Goal: Task Accomplishment & Management: Manage account settings

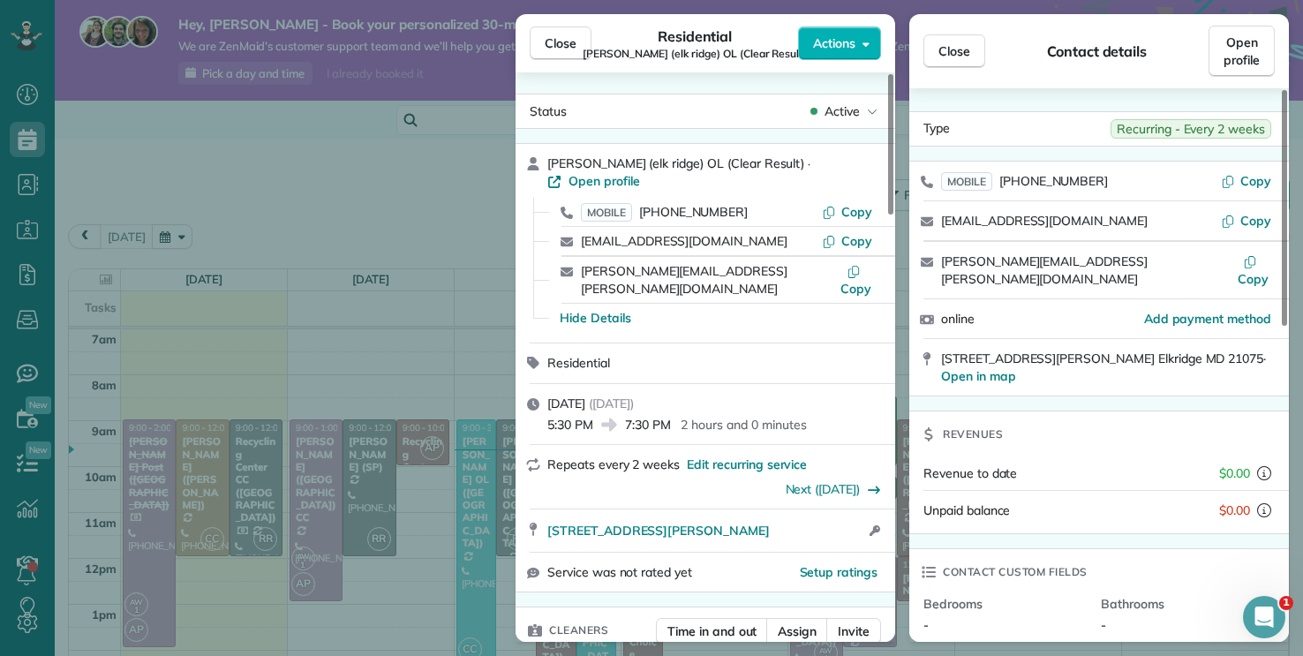
scroll to position [8, 8]
click at [575, 41] on span "Close" at bounding box center [561, 43] width 32 height 18
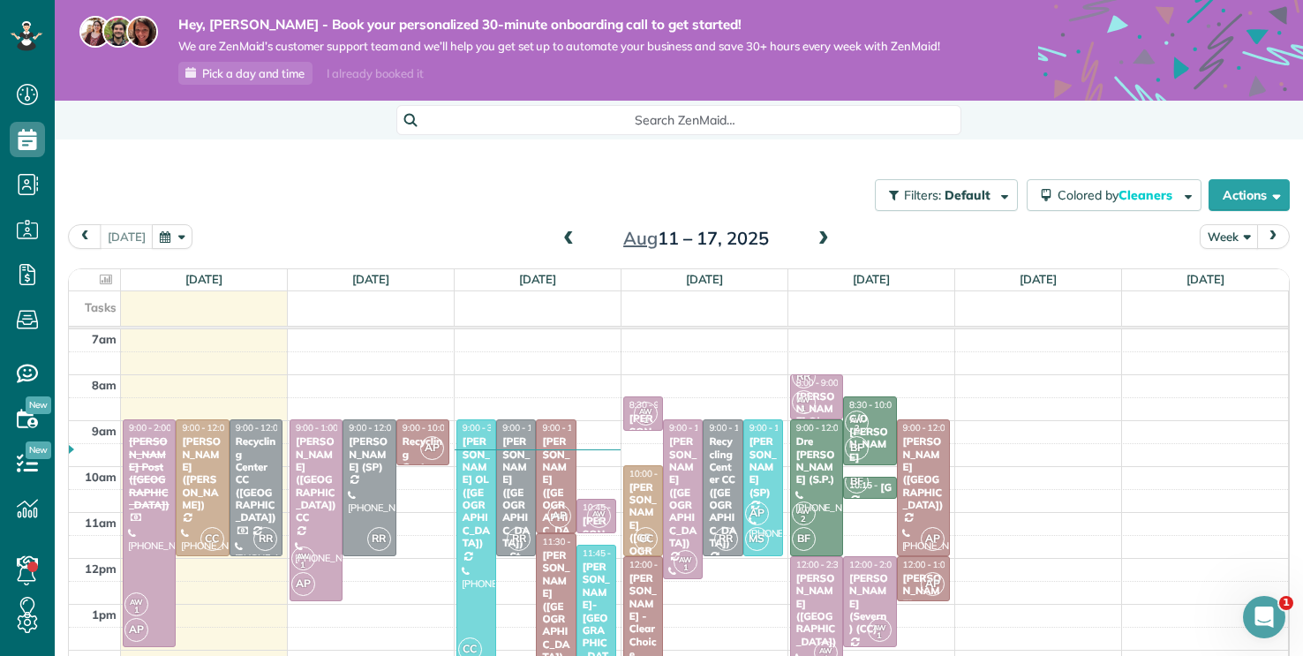
click at [1247, 237] on button "Week" at bounding box center [1229, 236] width 58 height 24
click at [1242, 269] on link "Day" at bounding box center [1271, 278] width 140 height 35
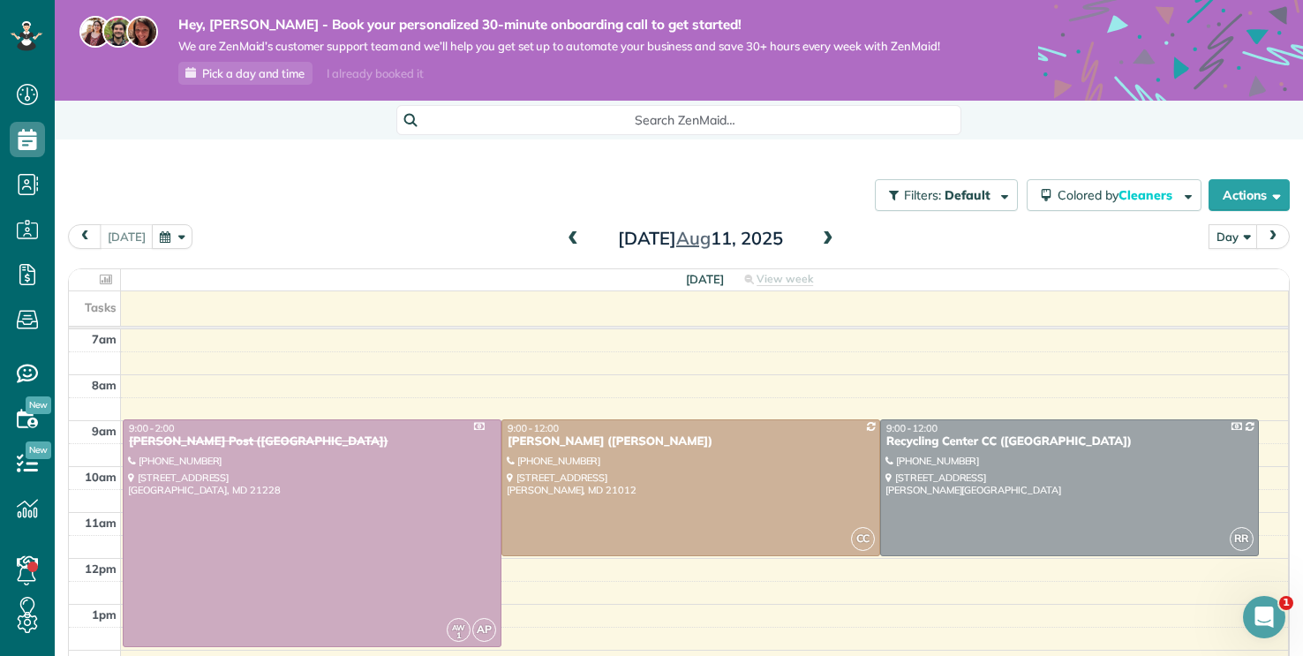
click at [829, 244] on span at bounding box center [828, 239] width 19 height 16
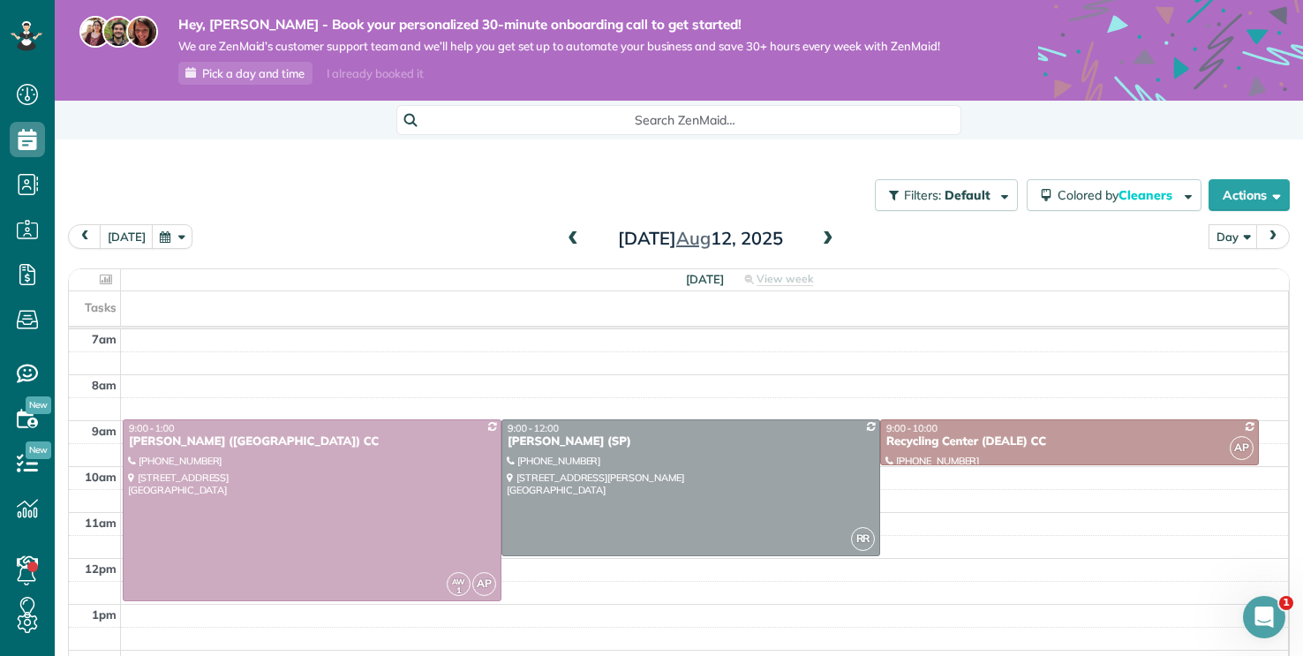
click at [829, 244] on span at bounding box center [828, 239] width 19 height 16
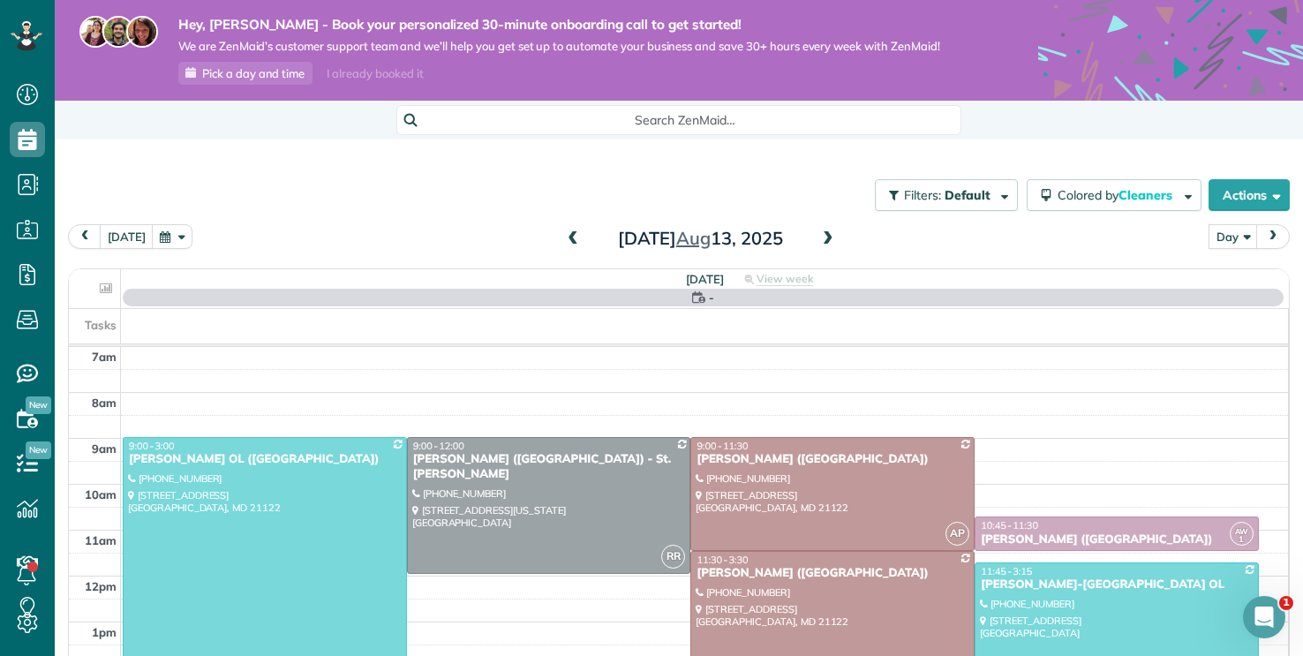
click at [829, 244] on span at bounding box center [828, 239] width 19 height 16
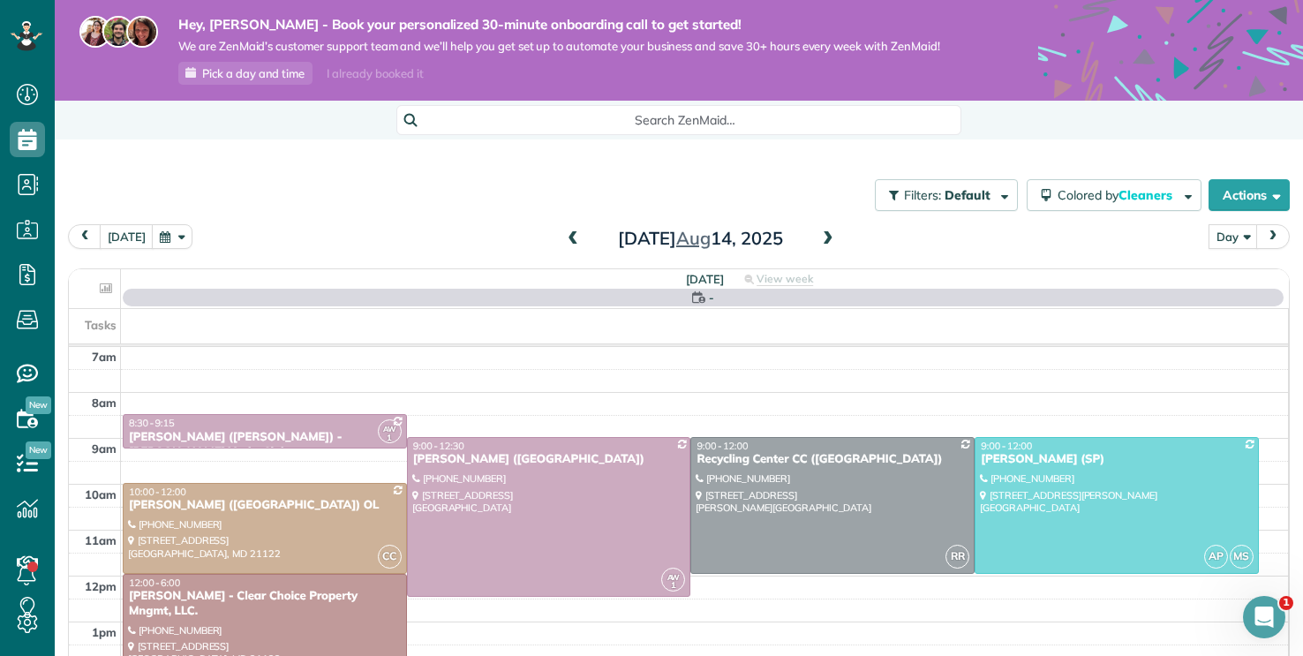
click at [829, 244] on span at bounding box center [828, 239] width 19 height 16
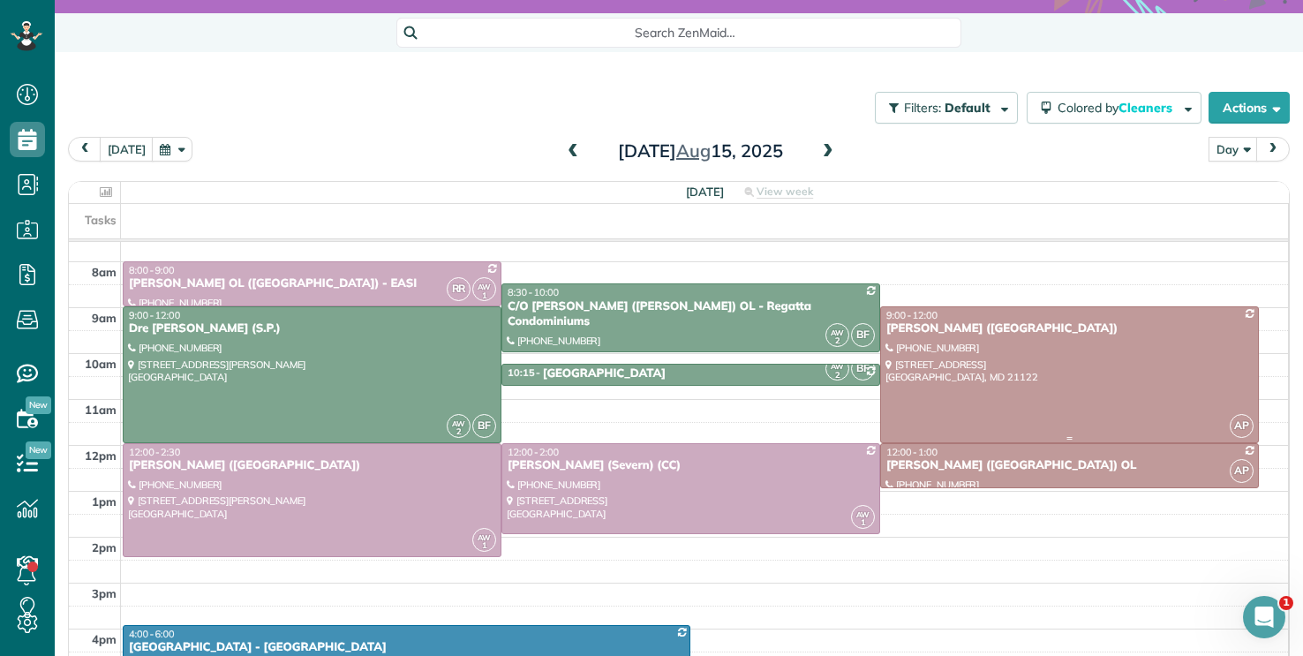
scroll to position [23, 0]
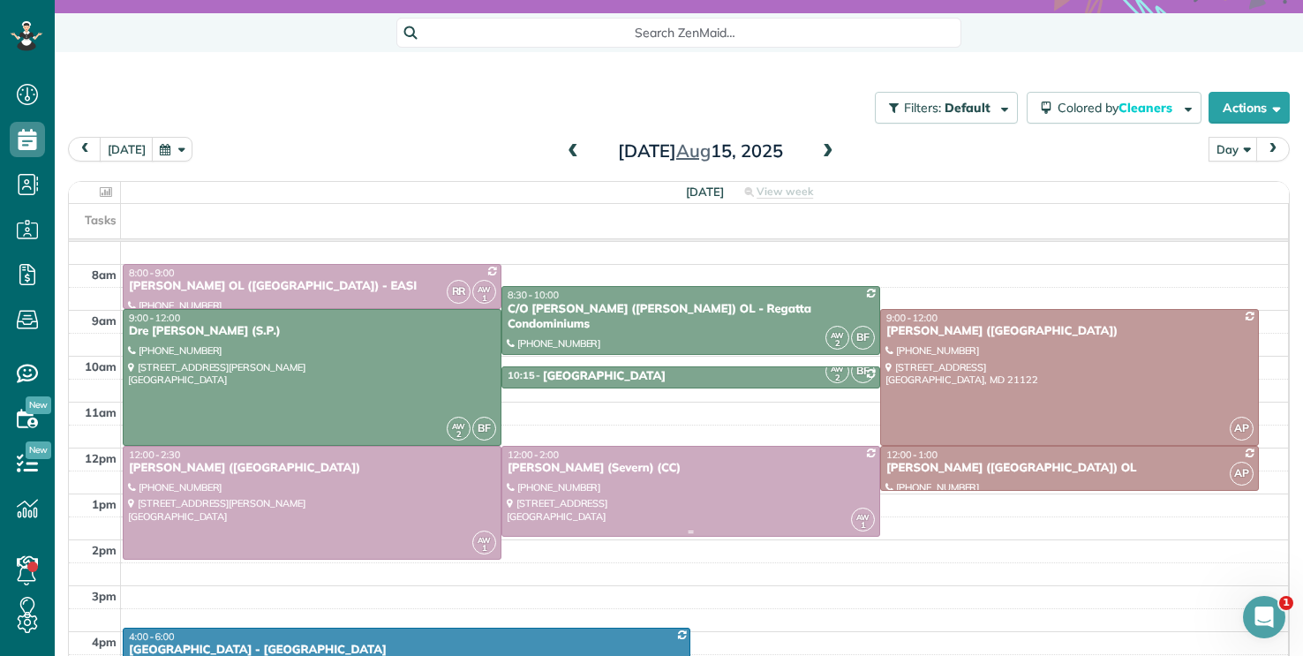
click at [658, 493] on div at bounding box center [690, 491] width 377 height 89
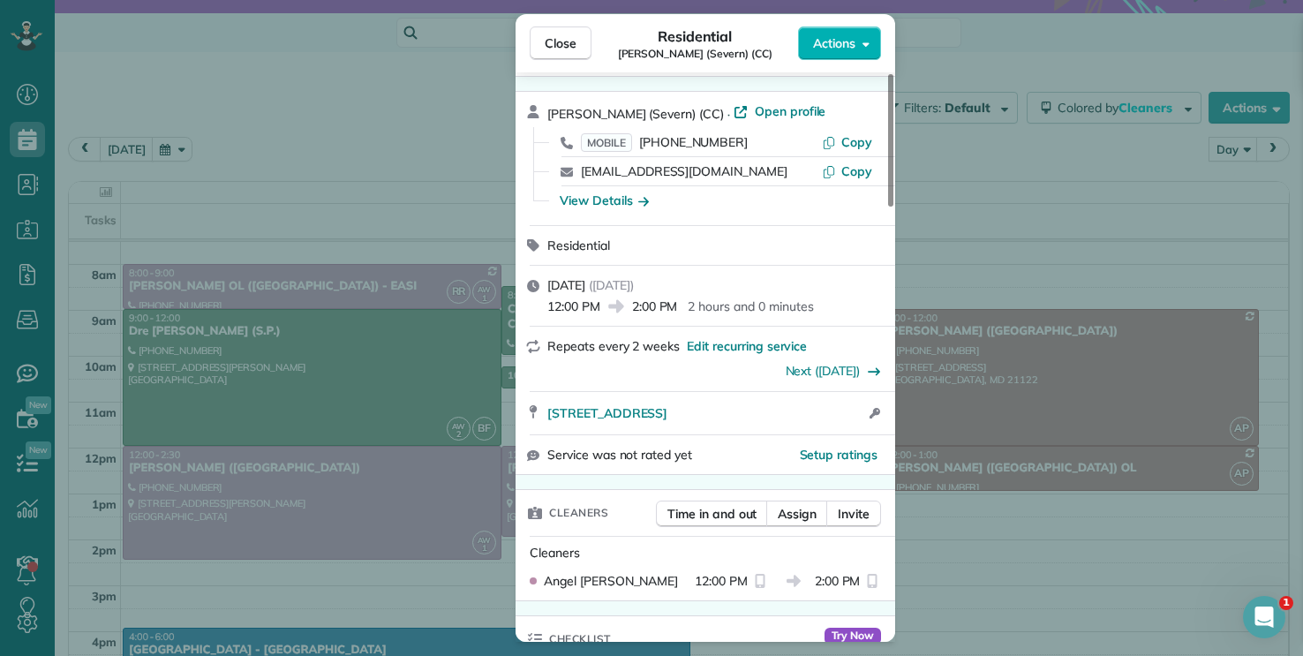
scroll to position [53, 0]
click at [558, 42] on span "Close" at bounding box center [561, 43] width 32 height 18
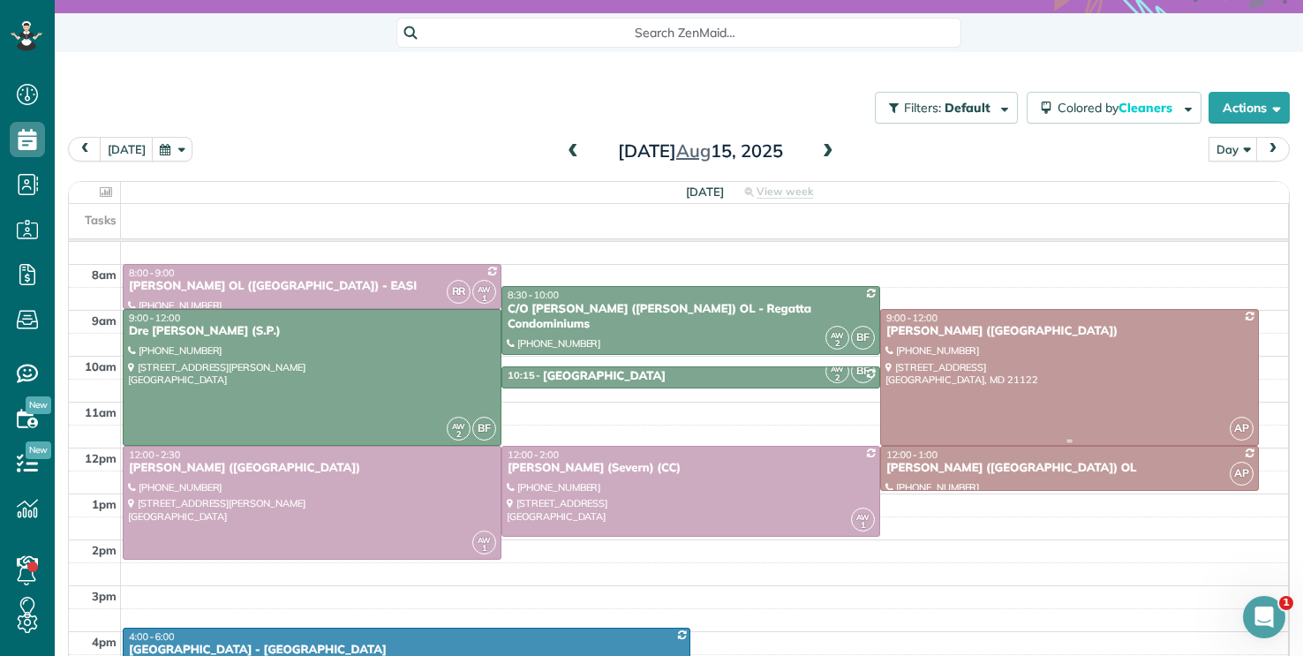
click at [982, 422] on div at bounding box center [1069, 377] width 377 height 135
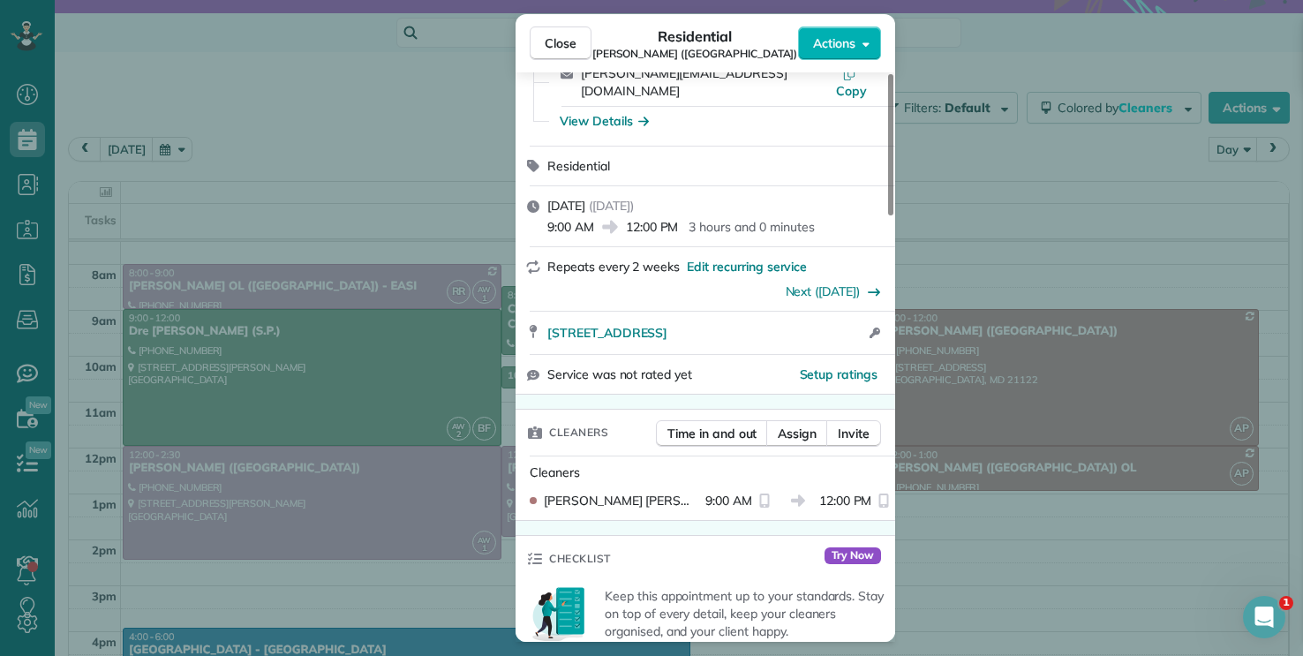
scroll to position [246, 0]
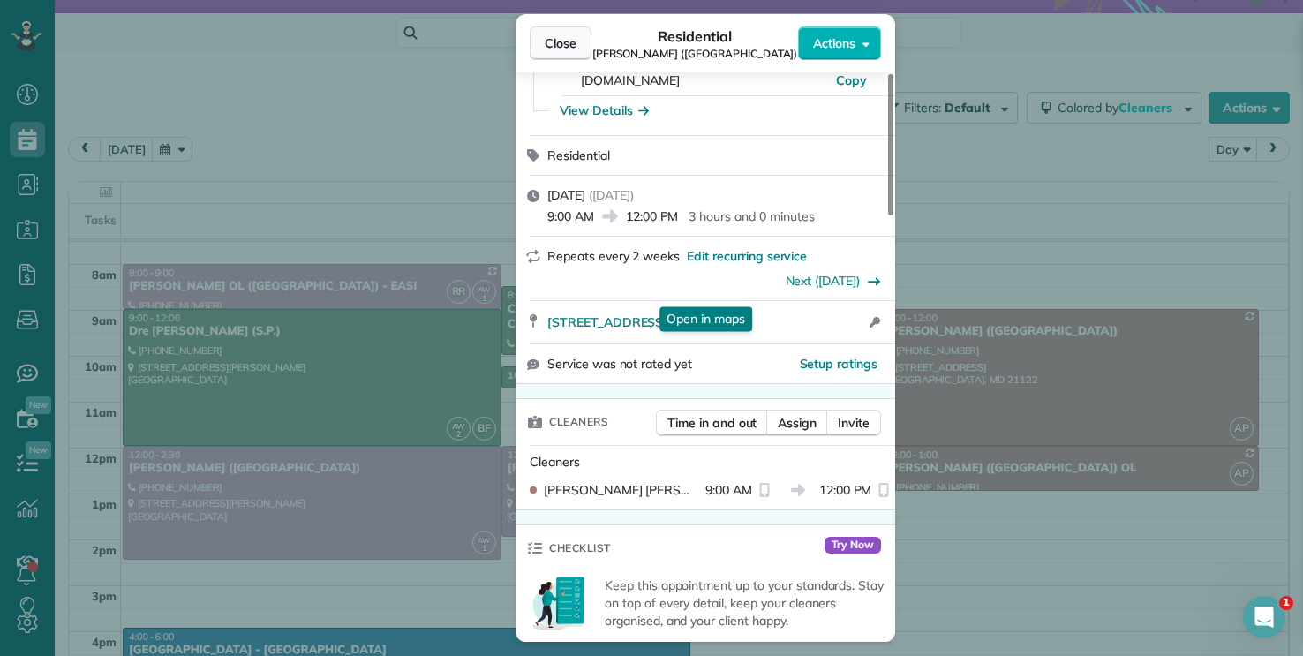
click at [576, 39] on button "Close" at bounding box center [561, 43] width 62 height 34
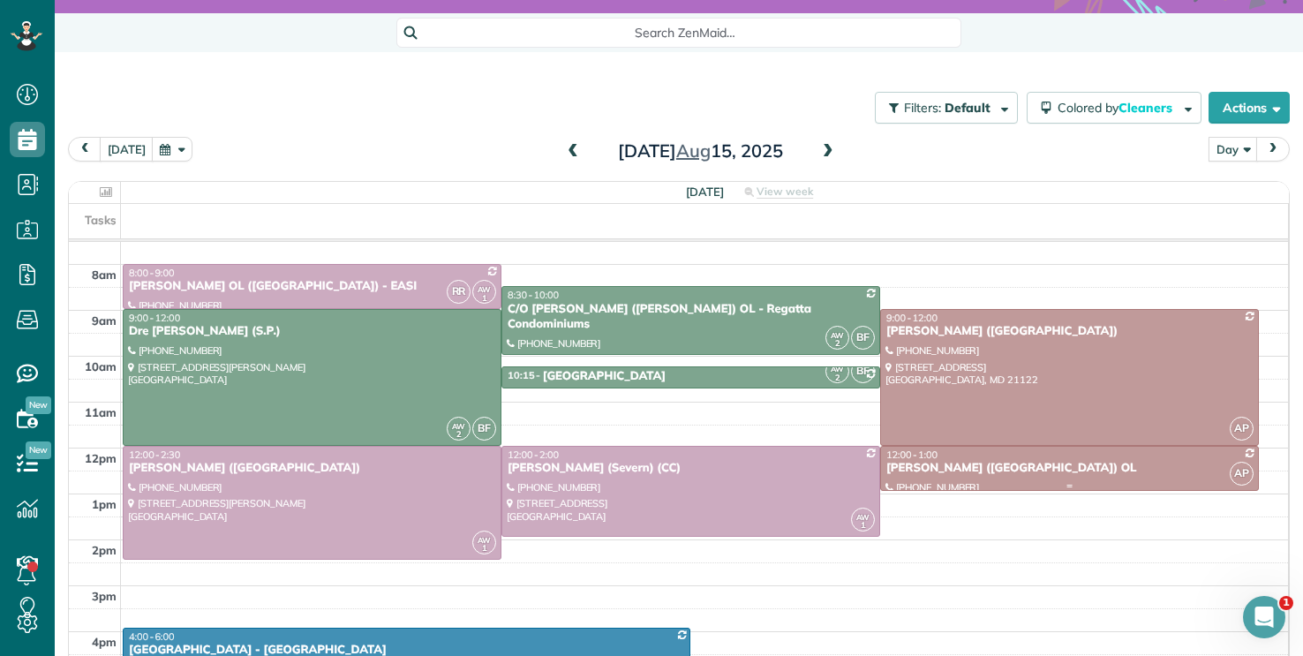
click at [1078, 466] on div "[PERSON_NAME] ([GEOGRAPHIC_DATA]) OL" at bounding box center [1070, 468] width 368 height 15
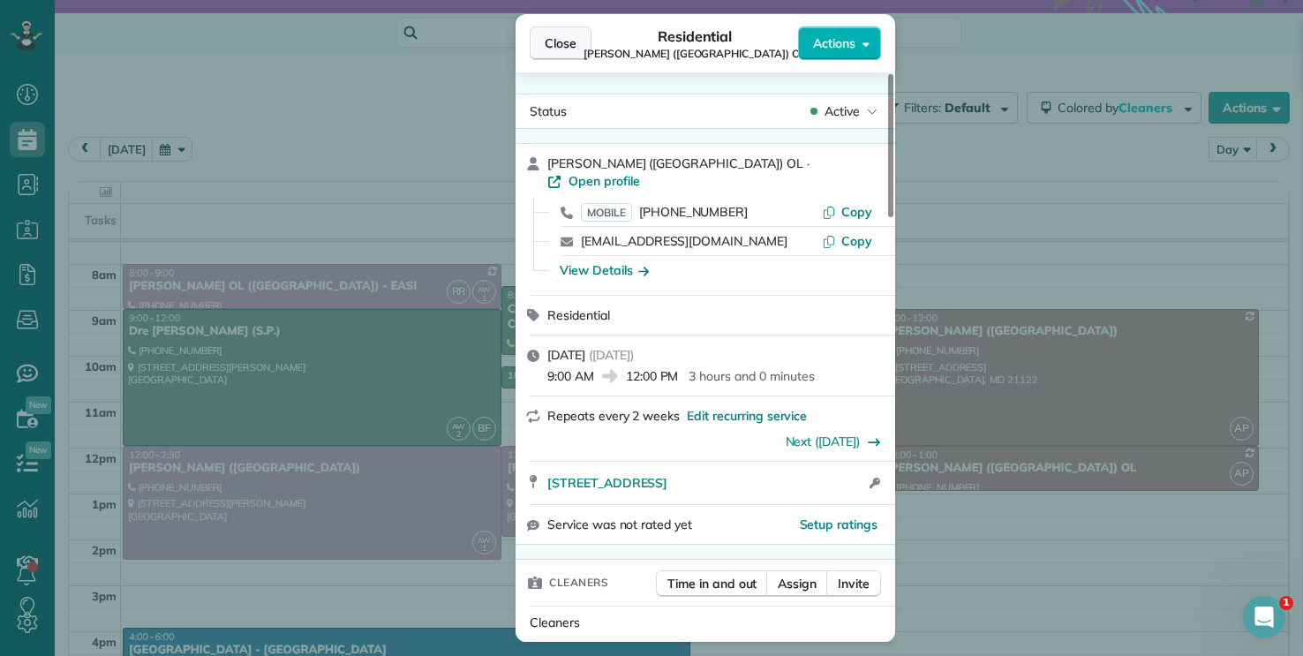
click at [566, 42] on span "Close" at bounding box center [561, 43] width 32 height 18
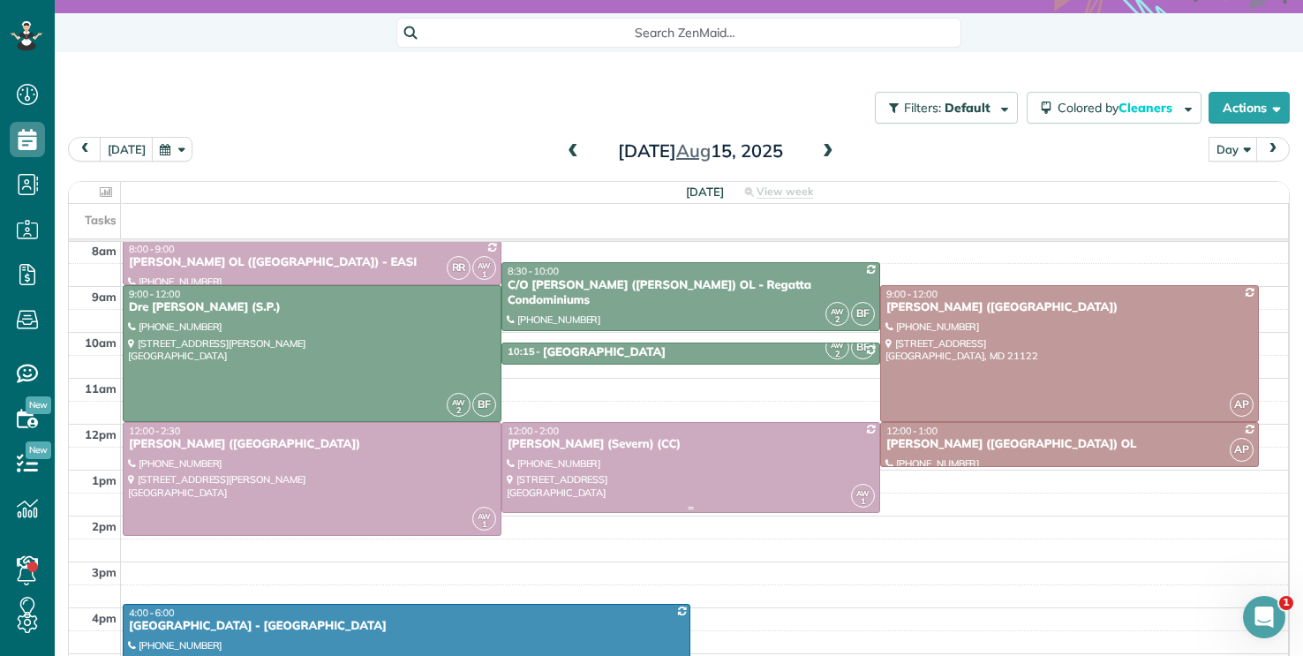
scroll to position [149, 0]
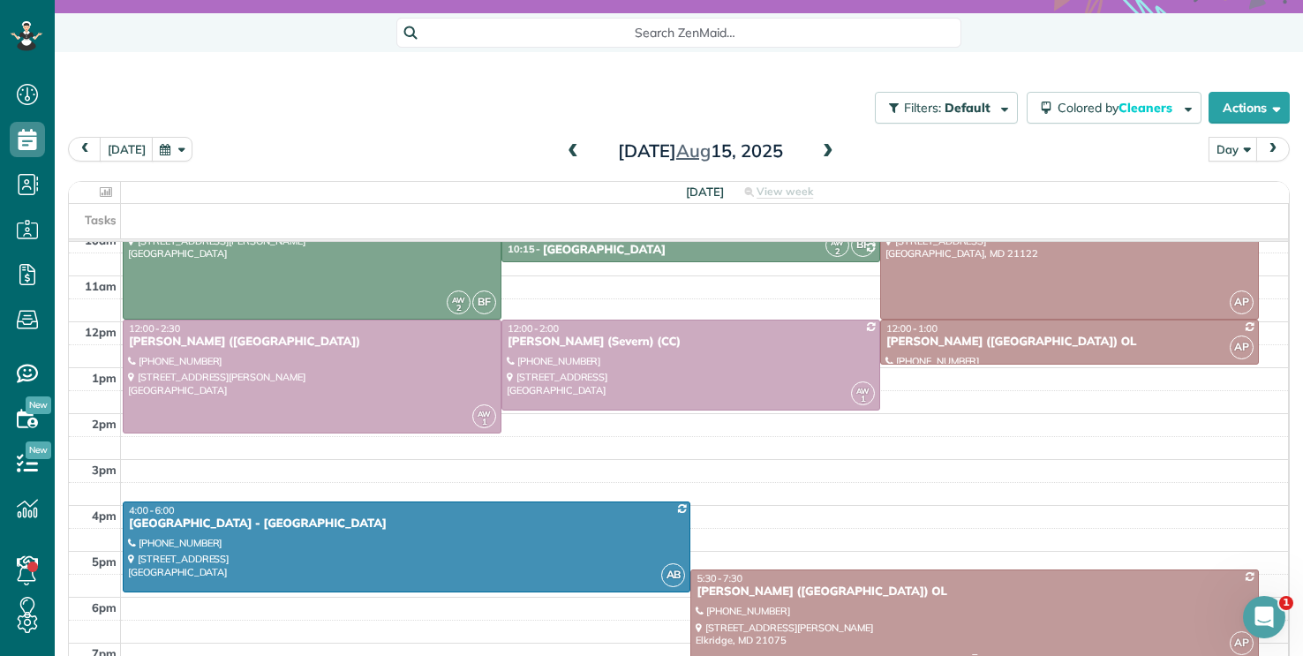
click at [1007, 607] on div at bounding box center [974, 614] width 566 height 89
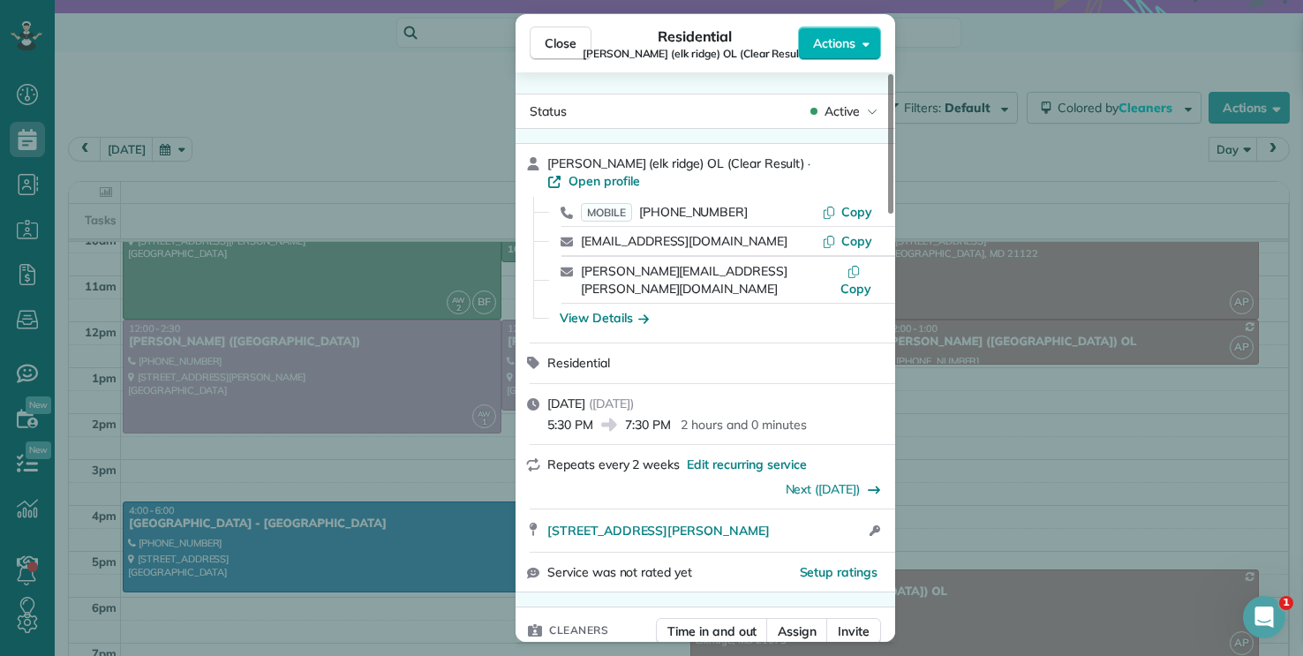
scroll to position [11, 0]
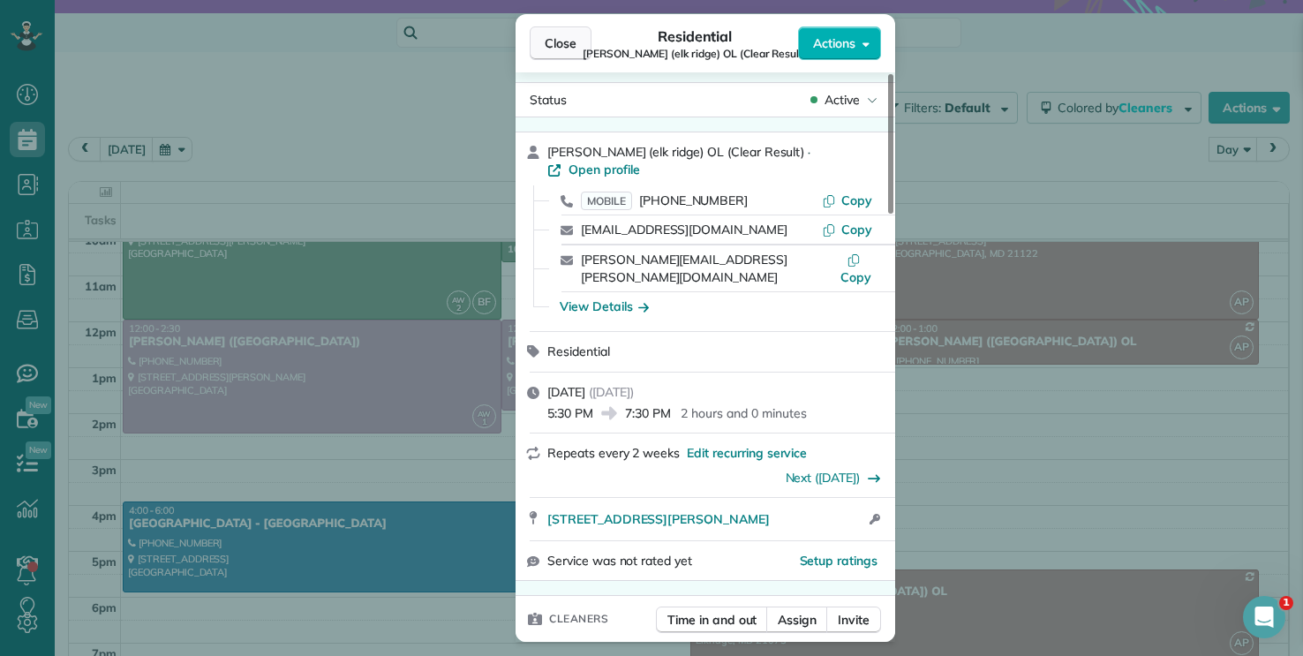
click at [554, 51] on span "Close" at bounding box center [561, 43] width 32 height 18
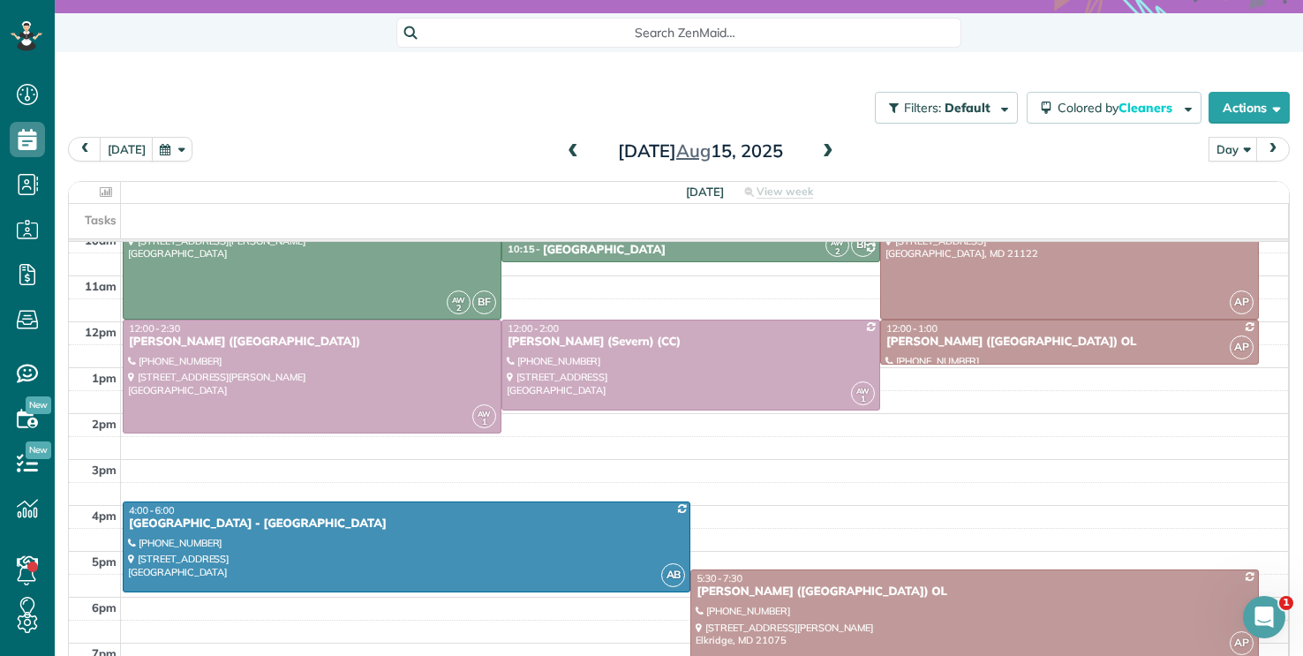
click at [578, 150] on span at bounding box center [572, 152] width 19 height 16
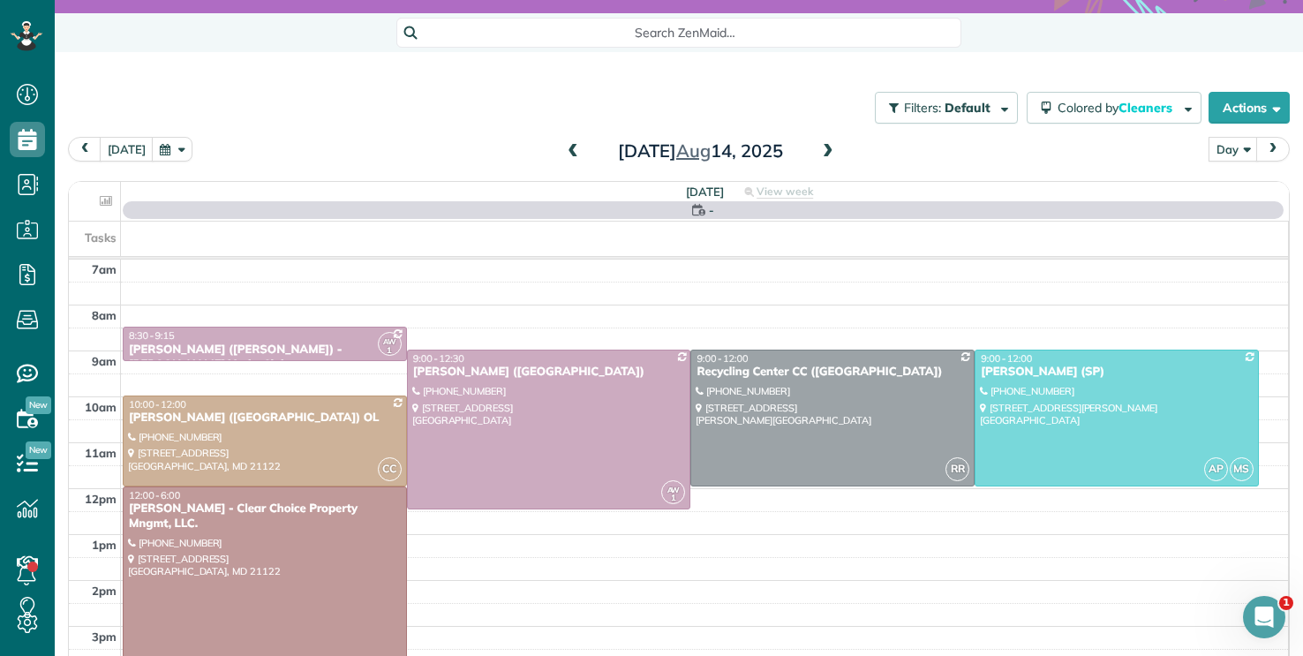
click at [578, 150] on span at bounding box center [572, 152] width 19 height 16
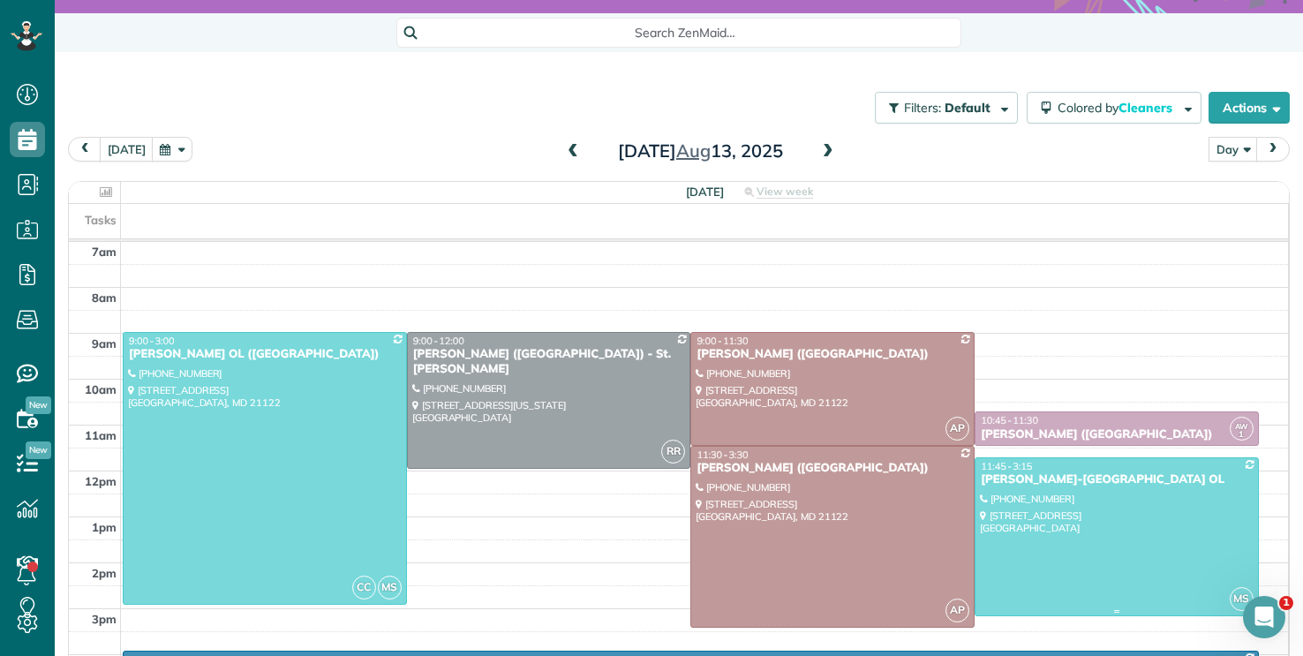
click at [1110, 516] on div at bounding box center [1117, 536] width 283 height 157
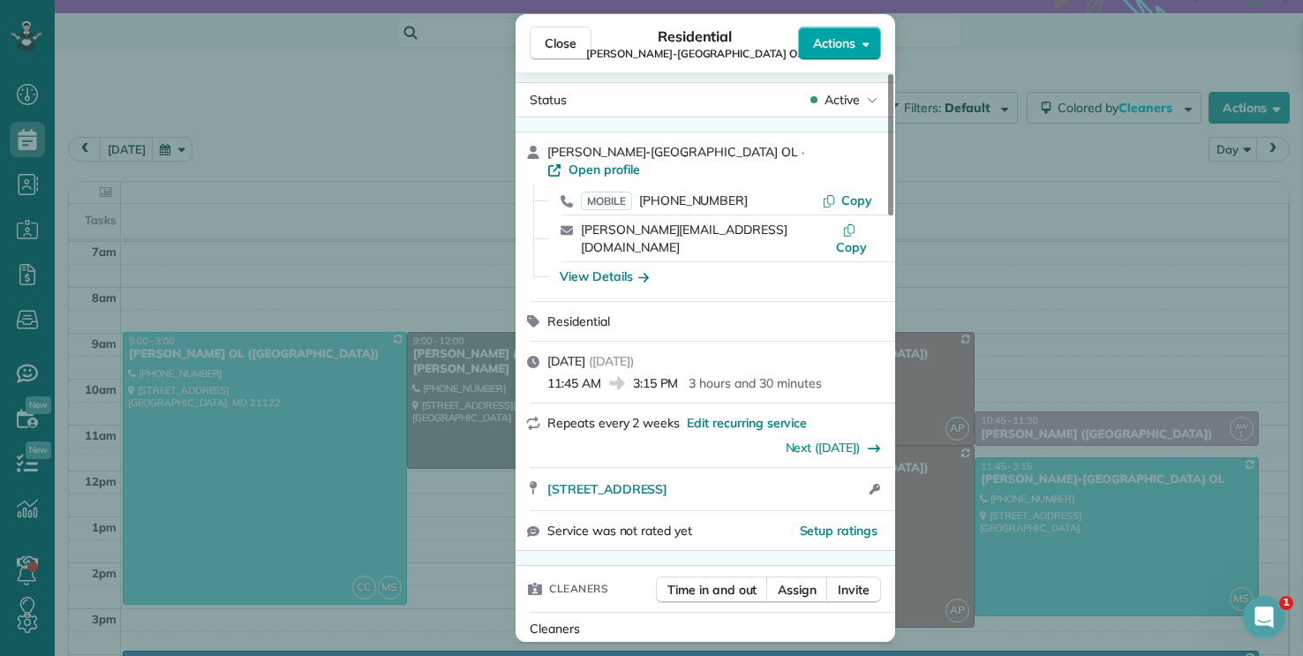
click at [829, 34] on span "Actions" at bounding box center [834, 43] width 42 height 18
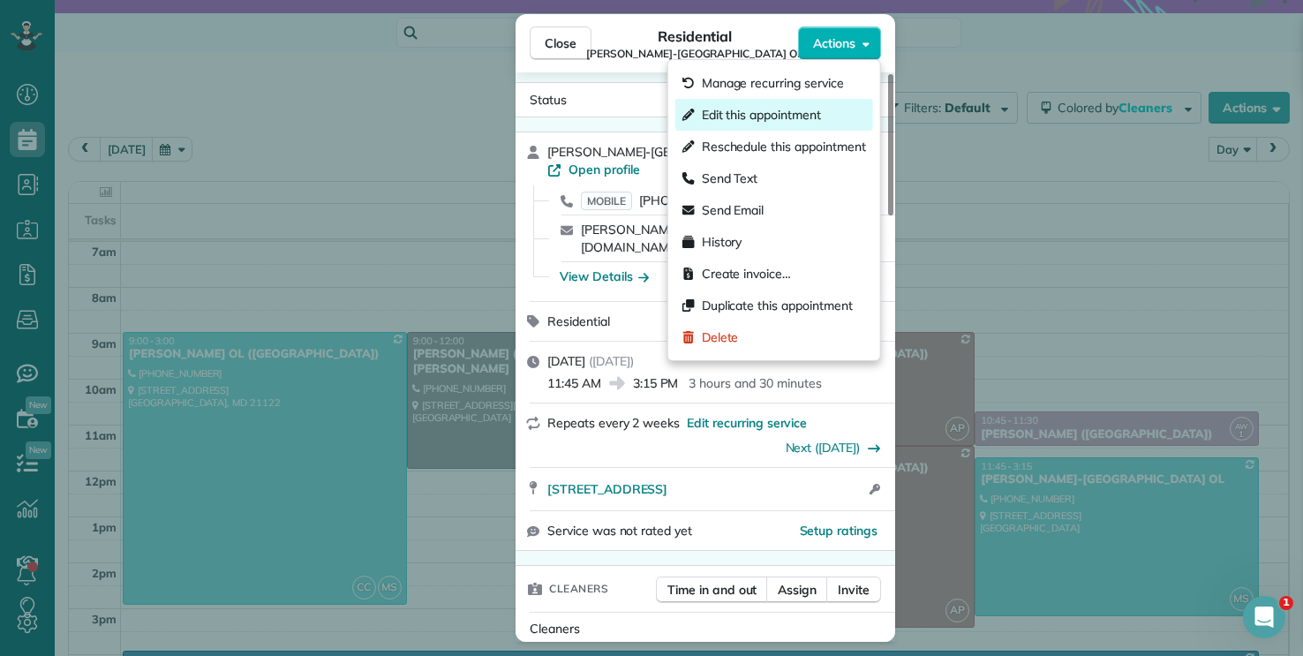
click at [835, 109] on div "Edit this appointment" at bounding box center [775, 115] width 198 height 32
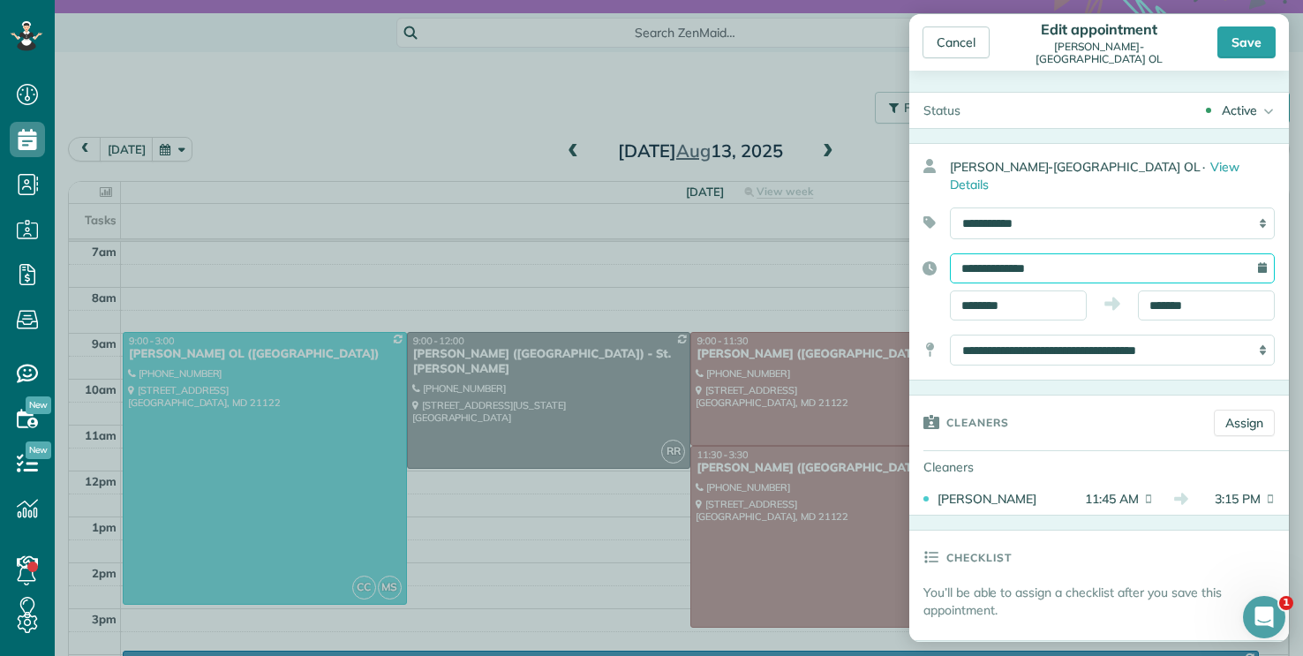
click at [1060, 257] on input "**********" at bounding box center [1112, 268] width 325 height 30
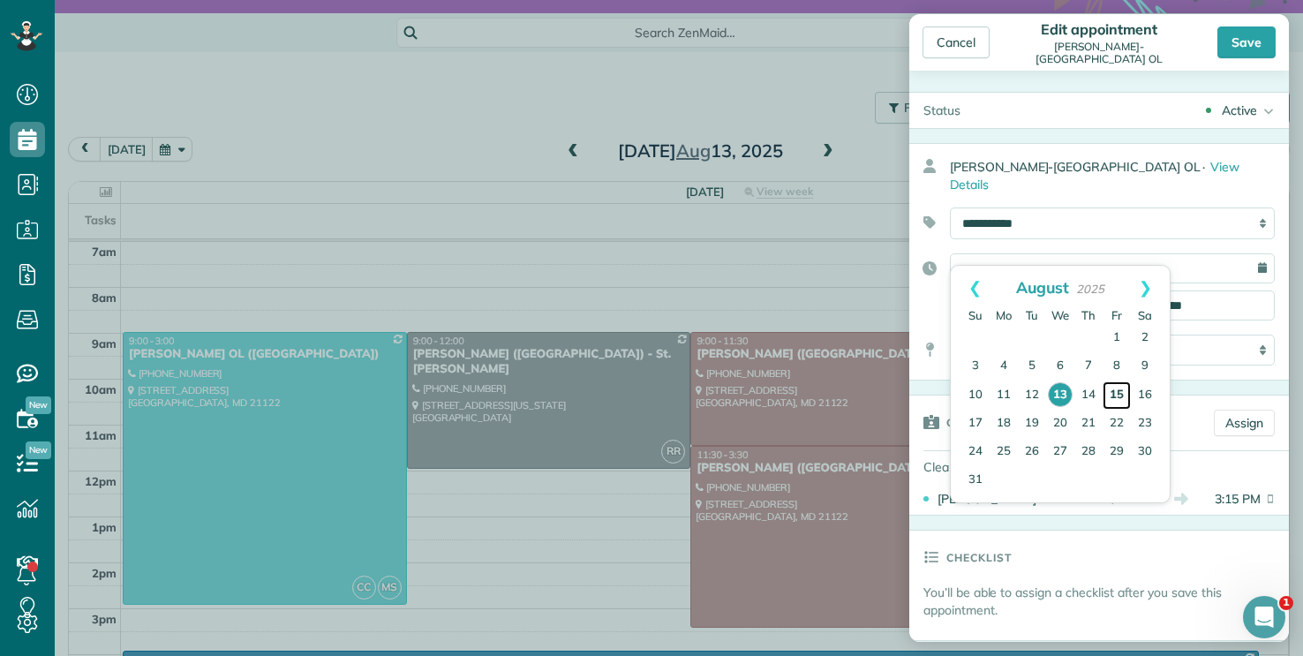
click at [1112, 385] on link "15" at bounding box center [1117, 395] width 28 height 28
type input "**********"
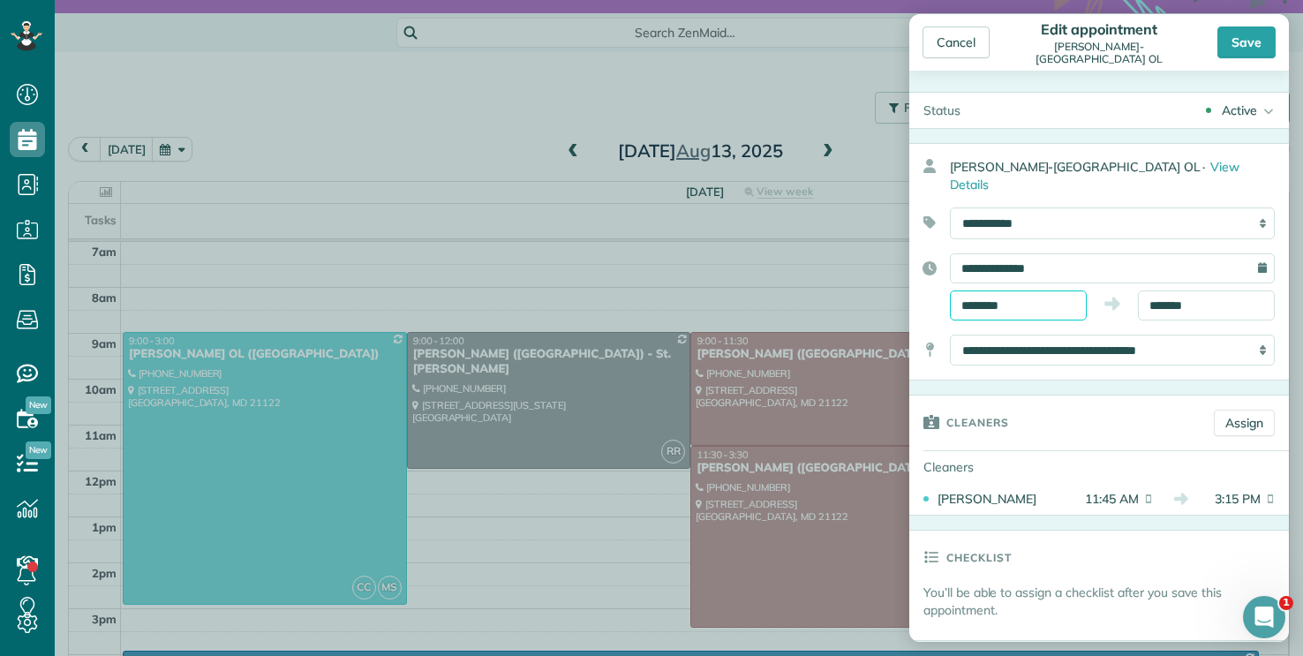
click at [1048, 292] on body "Dashboard Scheduling Calendar View List View Dispatch View - Weekly scheduling …" at bounding box center [651, 328] width 1303 height 656
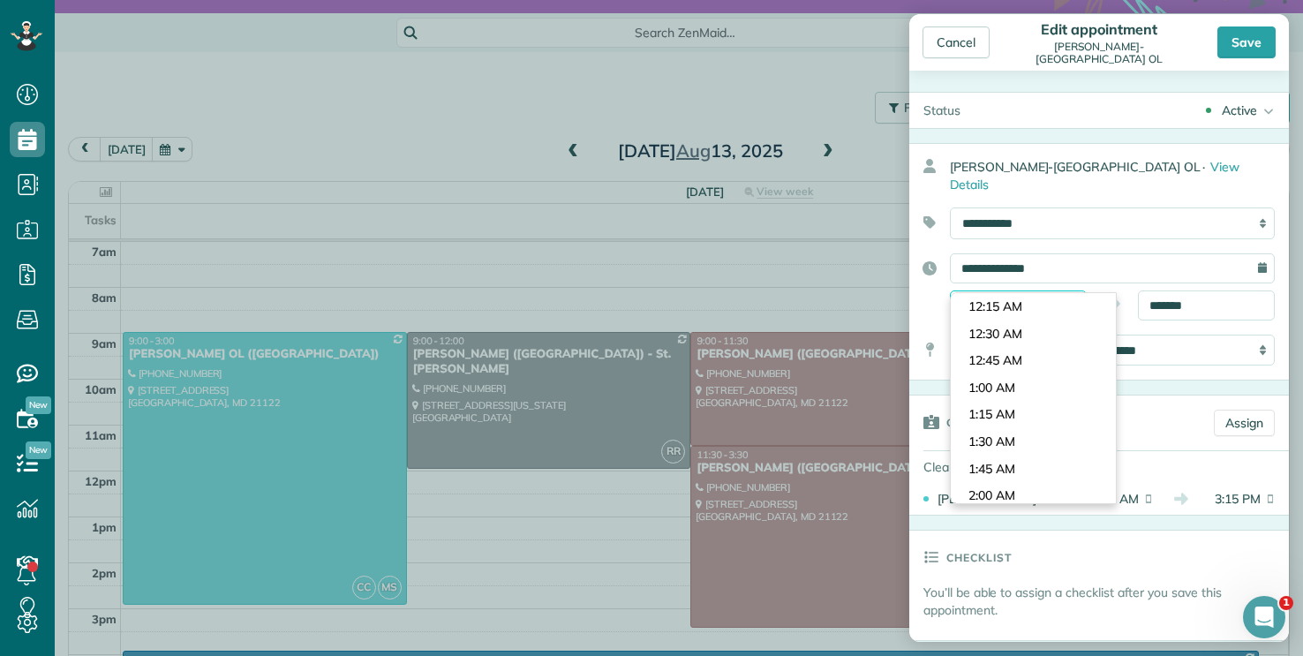
scroll to position [1212, 0]
click at [1173, 294] on body "Dashboard Scheduling Calendar View List View Dispatch View - Weekly scheduling …" at bounding box center [651, 328] width 1303 height 656
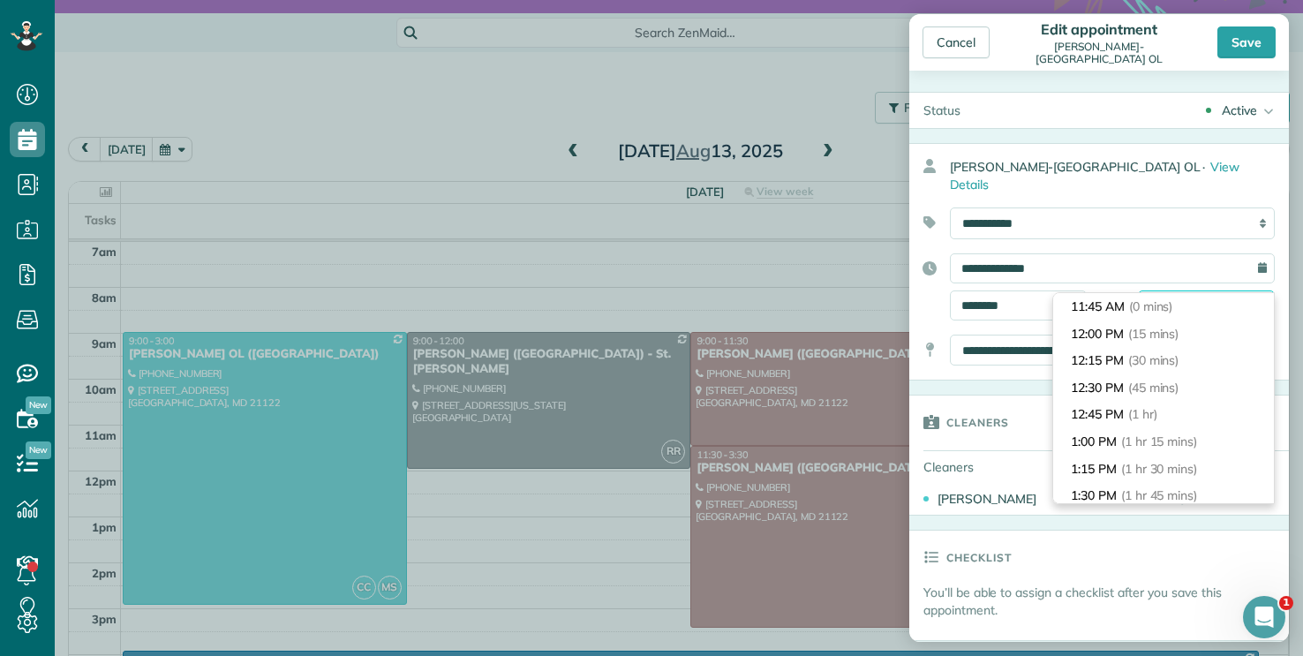
scroll to position [350, 0]
click at [1045, 291] on input "********" at bounding box center [1018, 306] width 137 height 30
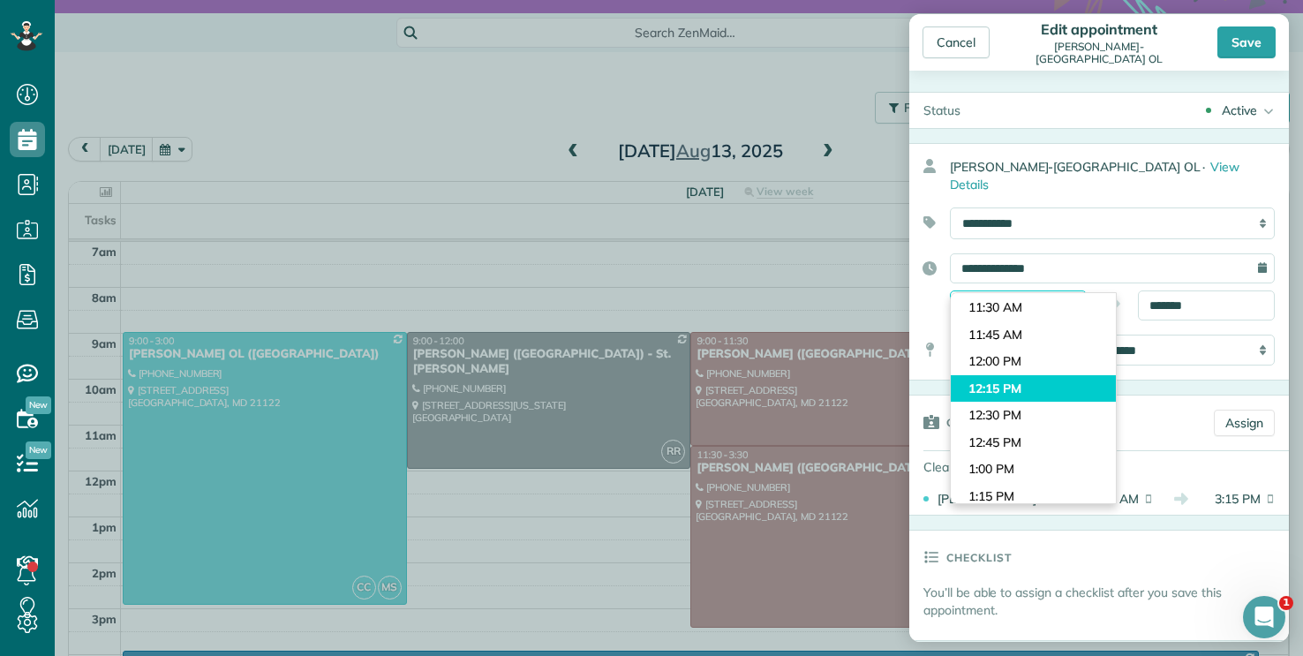
scroll to position [1236, 0]
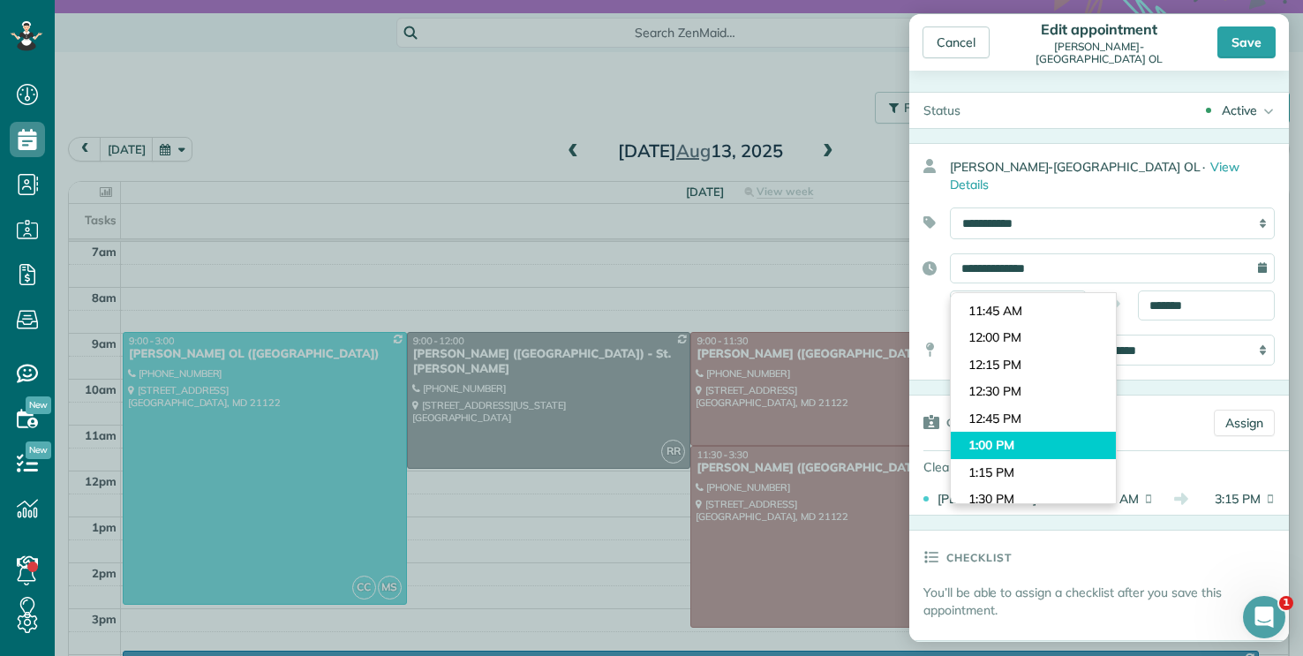
type input "*******"
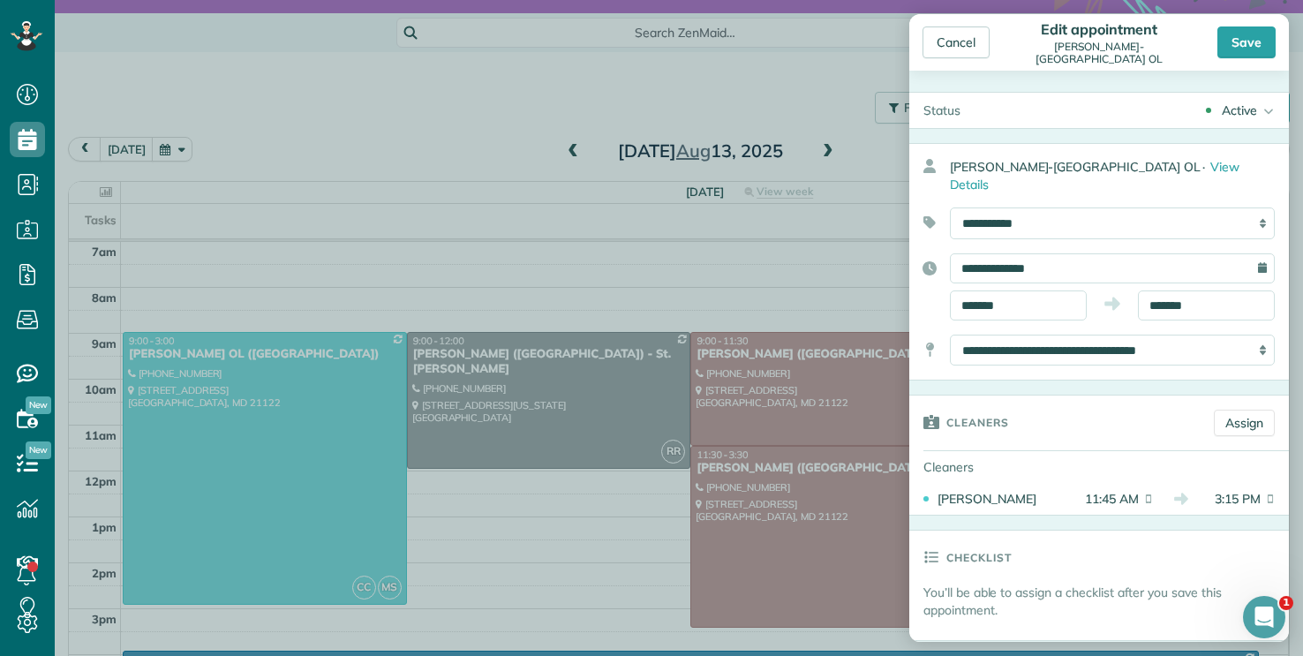
click at [1044, 439] on body "Dashboard Scheduling Calendar View List View Dispatch View - Weekly scheduling …" at bounding box center [651, 328] width 1303 height 656
click at [1163, 291] on input "*******" at bounding box center [1206, 306] width 137 height 30
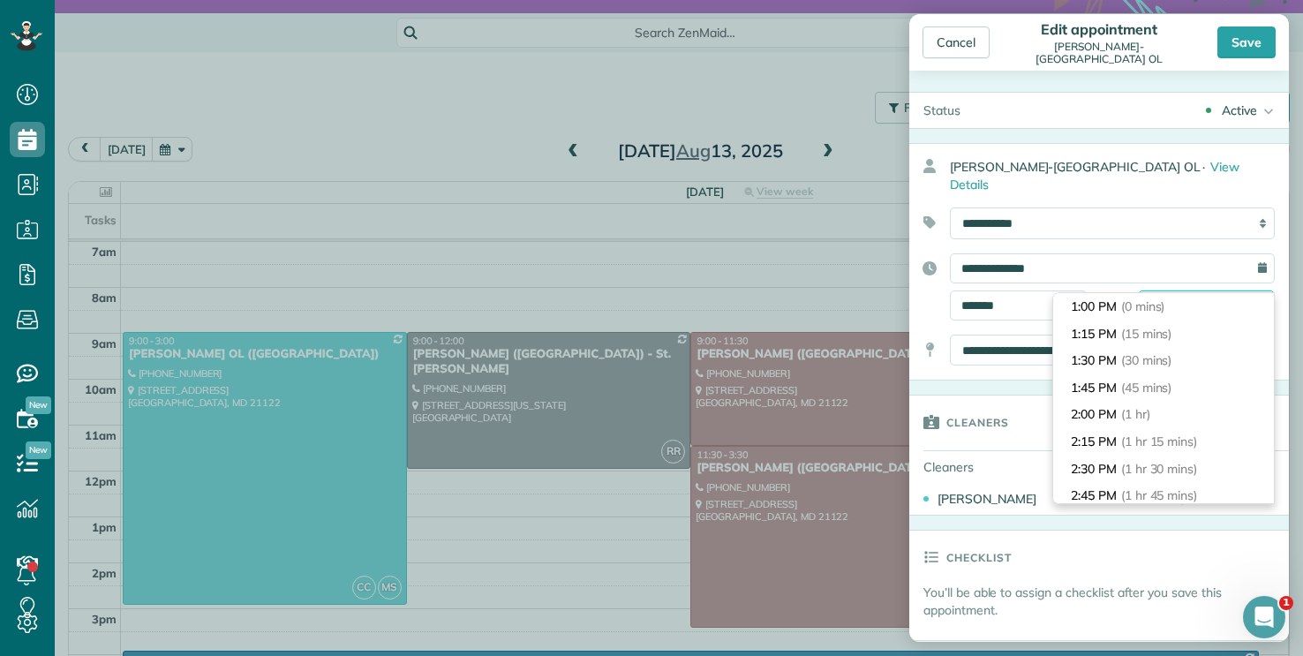
scroll to position [215, 0]
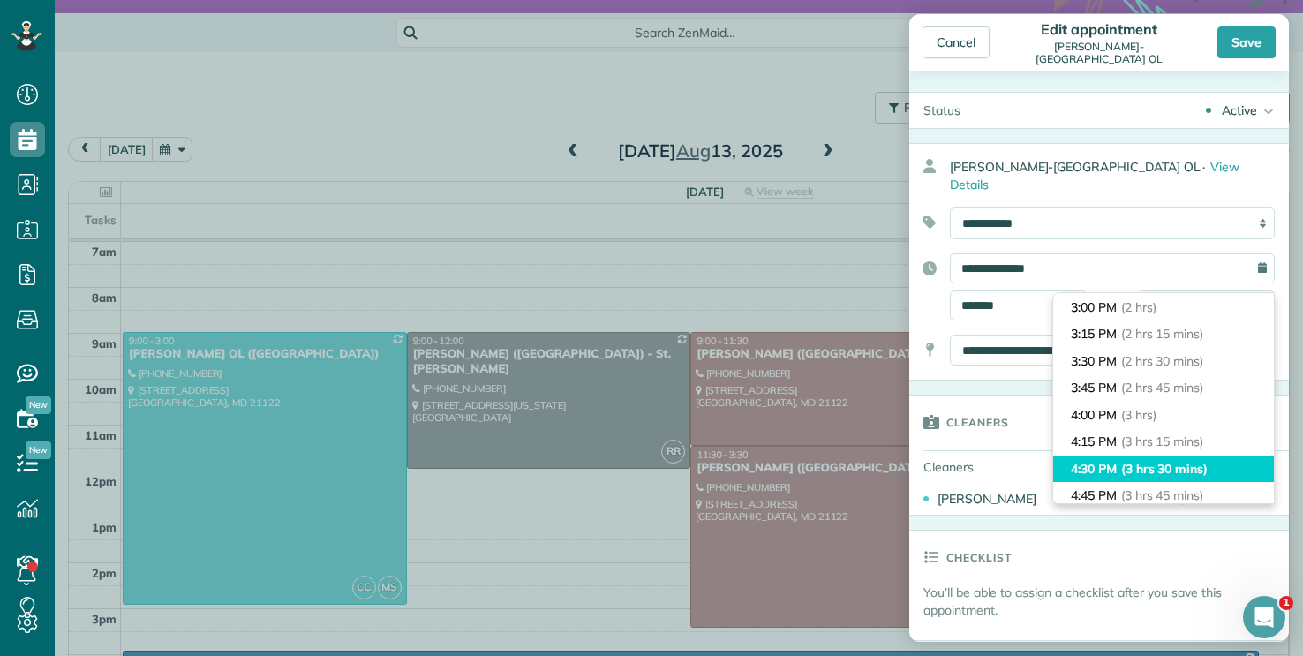
type input "*******"
click at [1164, 462] on span "(3 hrs 30 mins)" at bounding box center [1165, 469] width 87 height 16
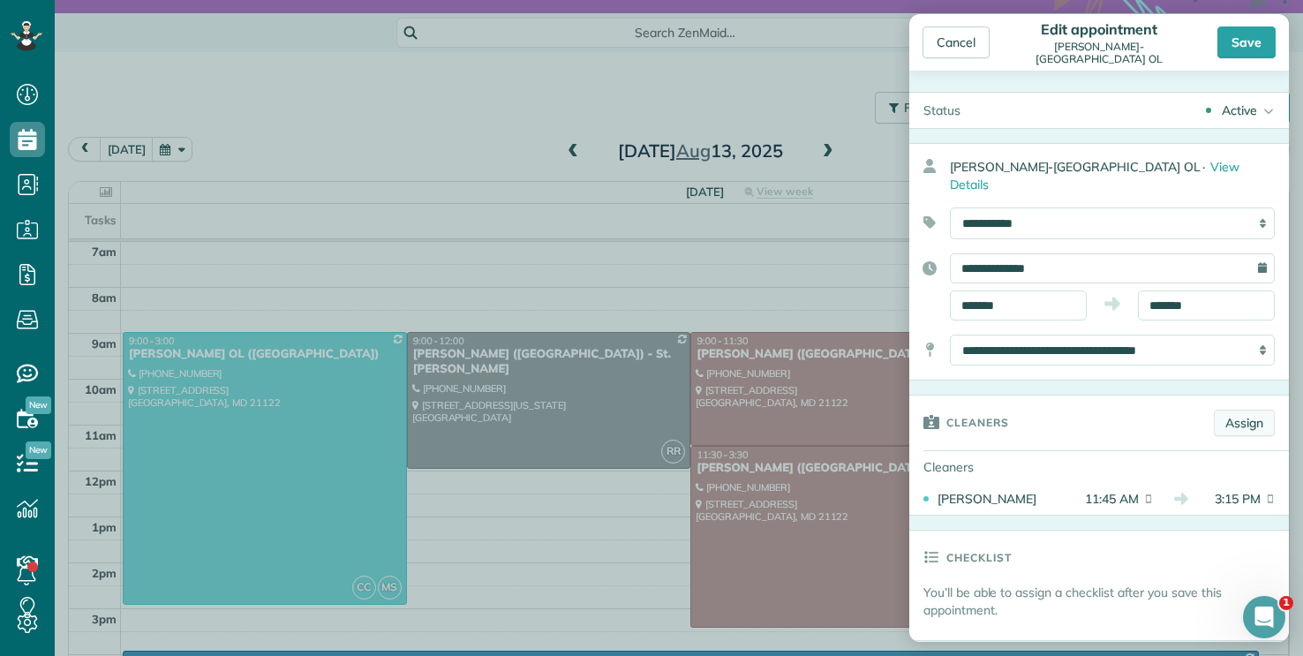
click at [1237, 410] on link "Assign" at bounding box center [1244, 423] width 61 height 26
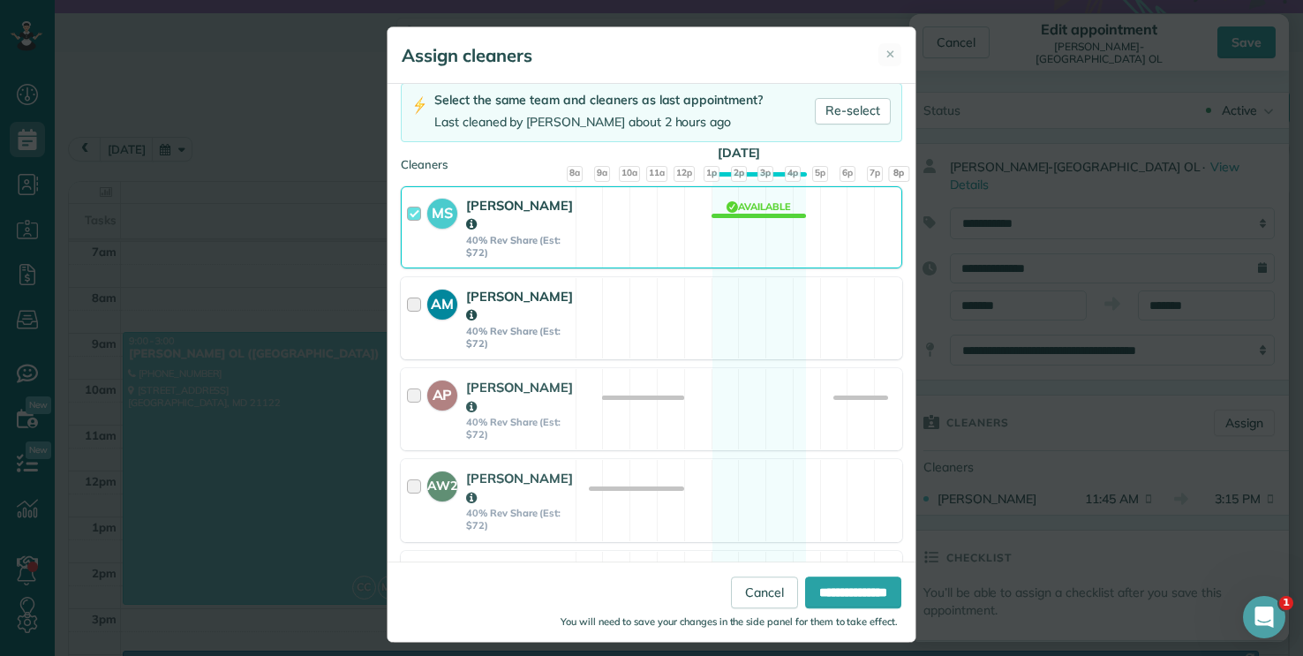
scroll to position [138, 0]
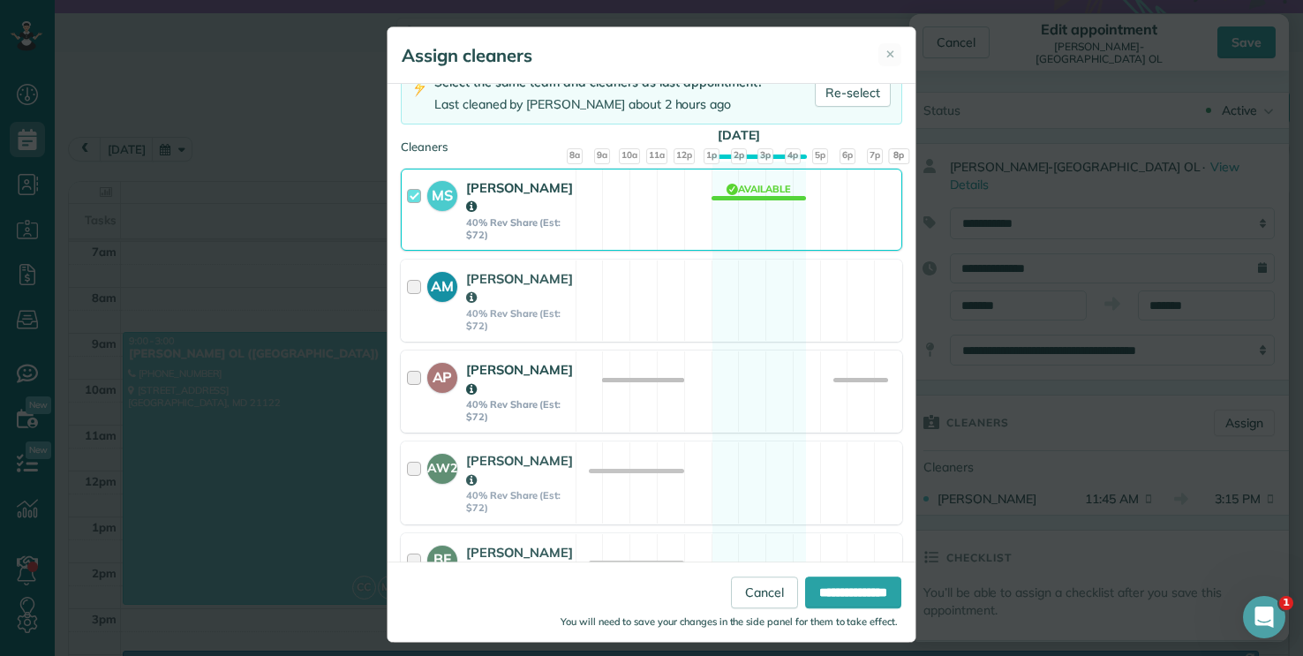
click at [796, 379] on div "AP [PERSON_NAME] 40% Rev Share (Est: $72) Available" at bounding box center [652, 392] width 502 height 82
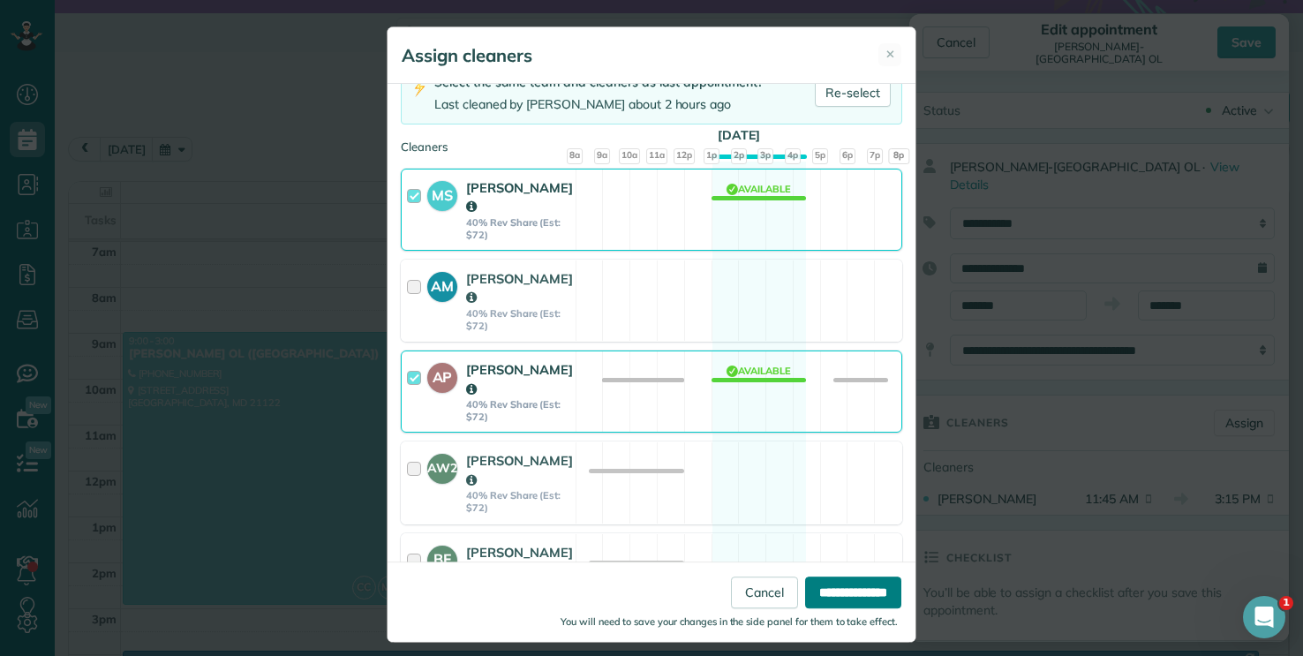
click at [845, 581] on input "**********" at bounding box center [853, 593] width 96 height 32
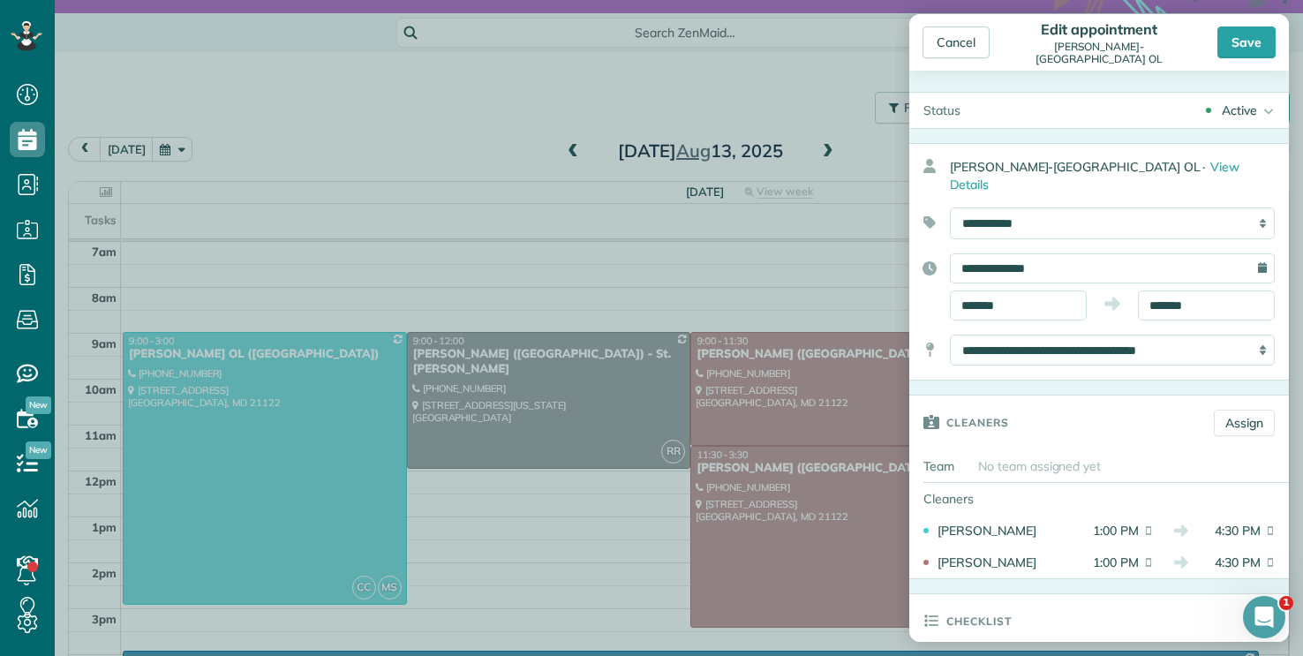
scroll to position [3, 0]
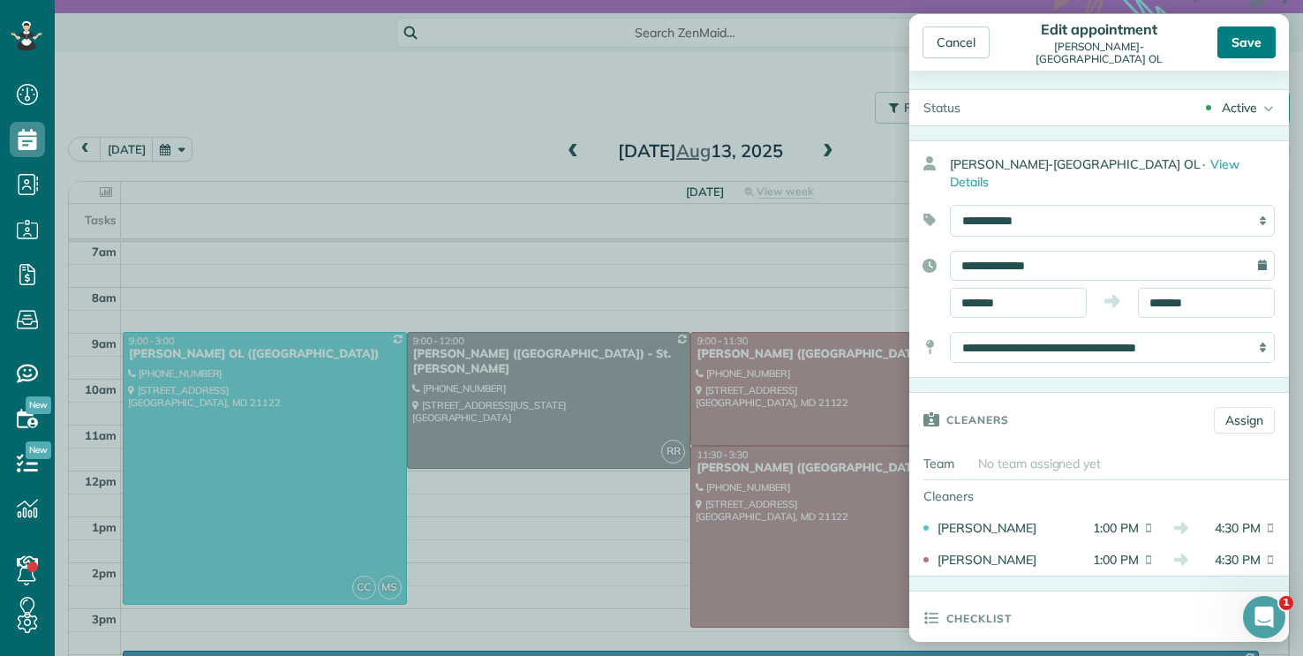
click at [1241, 34] on div "Save" at bounding box center [1247, 42] width 58 height 32
